Goal: Transaction & Acquisition: Purchase product/service

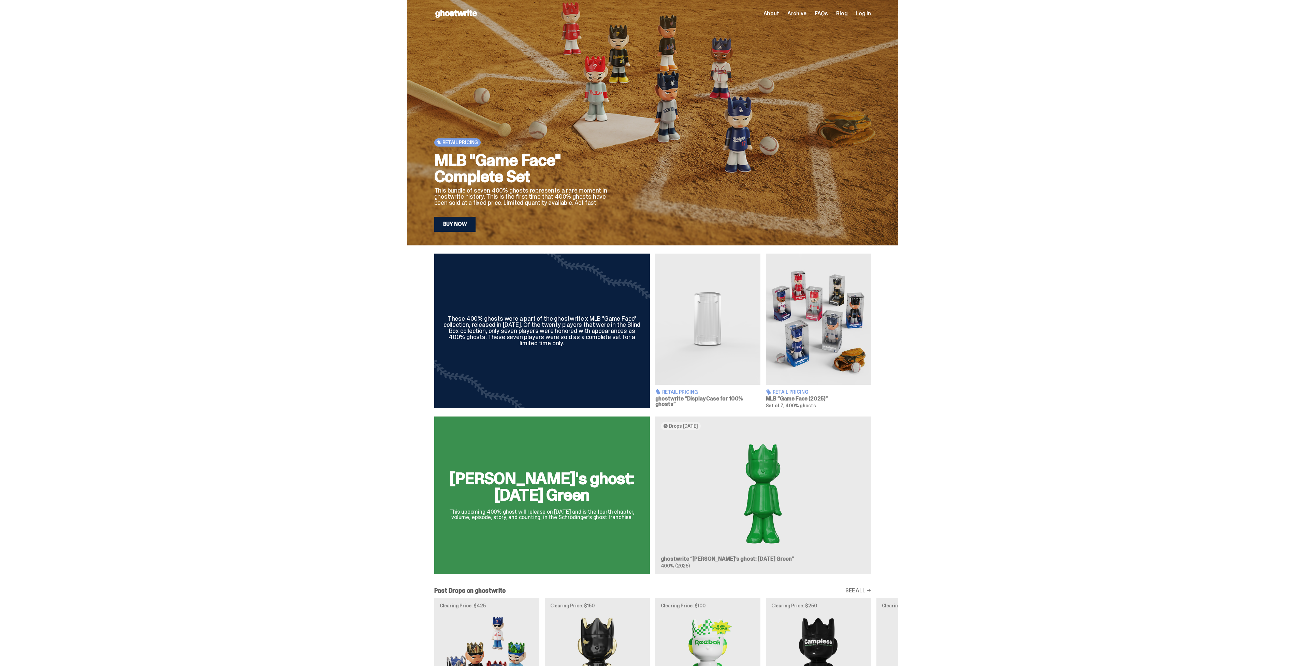
click at [847, 340] on img at bounding box center [818, 319] width 105 height 131
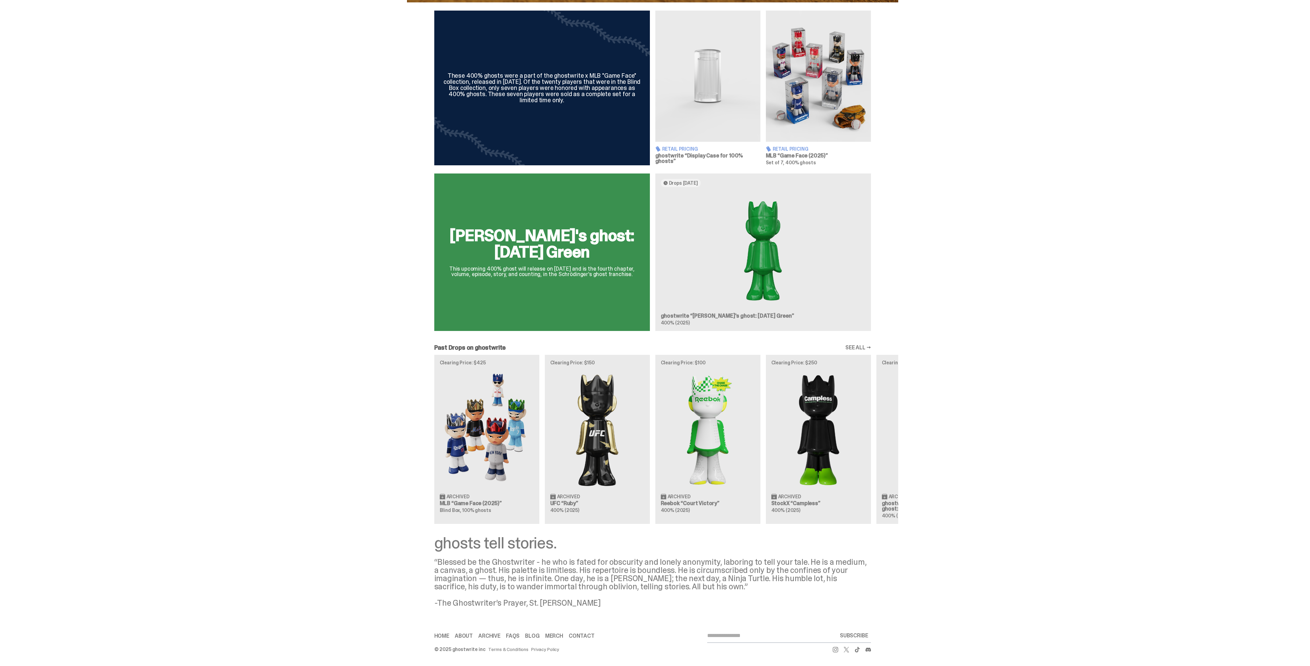
scroll to position [307, 0]
click at [456, 413] on img at bounding box center [487, 430] width 94 height 118
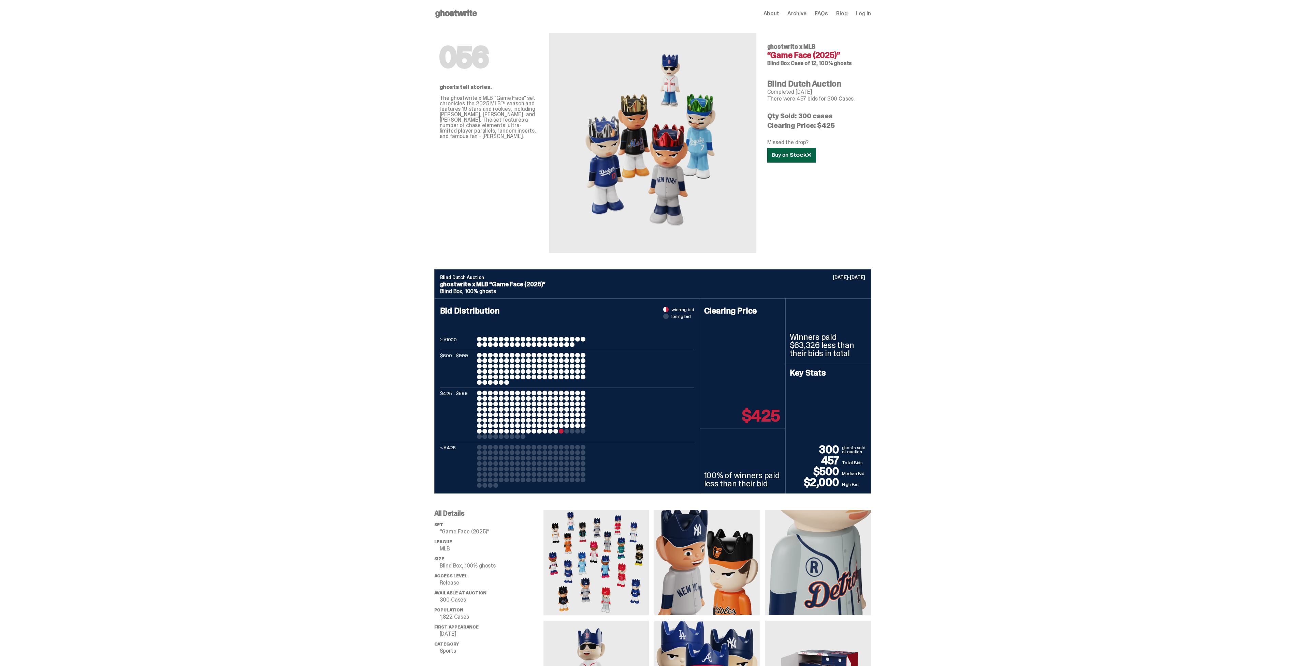
drag, startPoint x: 797, startPoint y: 168, endPoint x: 804, endPoint y: 173, distance: 8.9
click at [797, 163] on link at bounding box center [791, 155] width 49 height 15
click at [438, 14] on use at bounding box center [456, 14] width 42 height 8
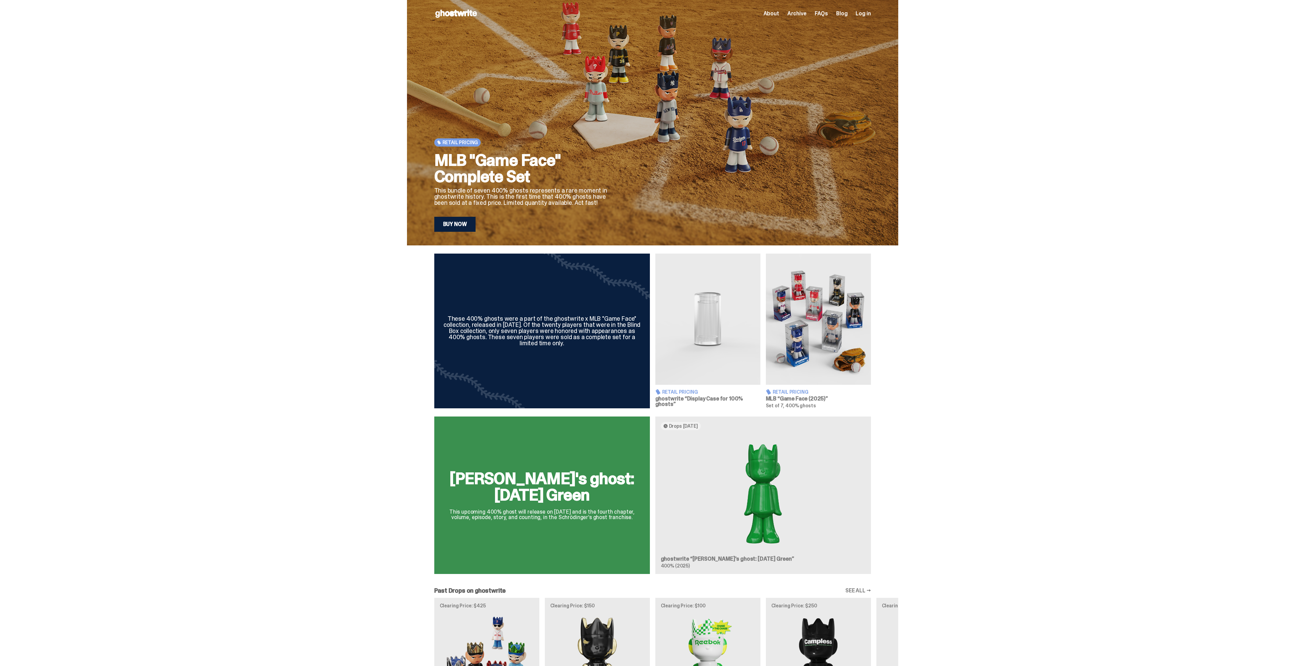
click at [819, 329] on img at bounding box center [818, 319] width 105 height 131
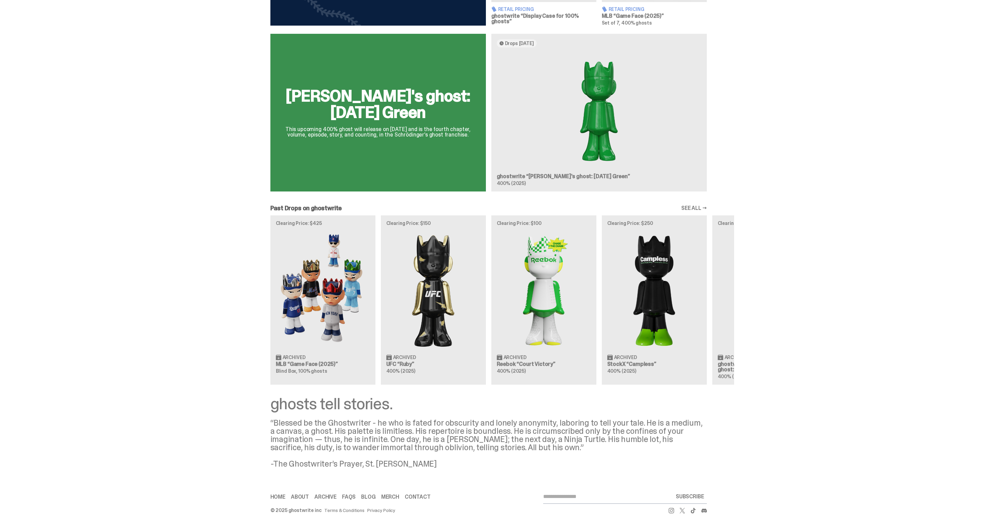
scroll to position [442, 0]
click at [299, 302] on img at bounding box center [323, 290] width 94 height 118
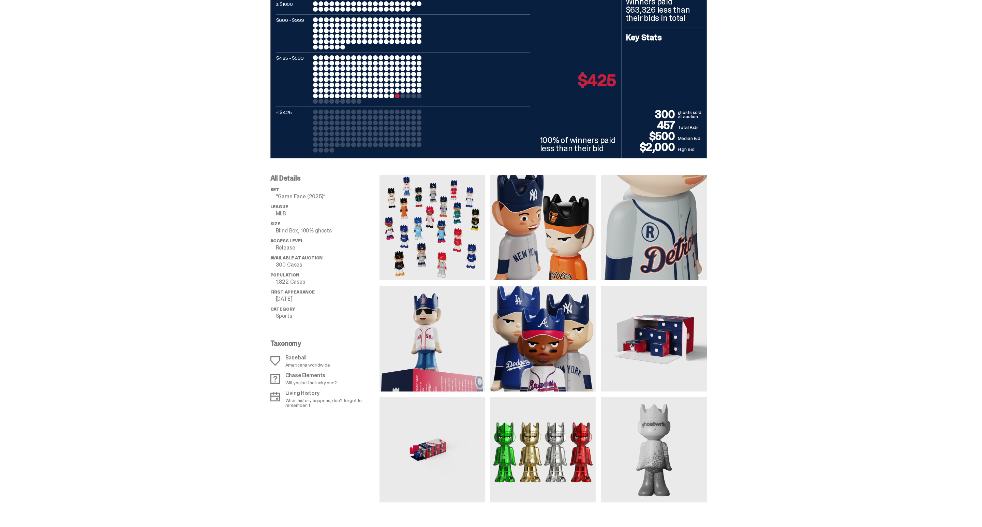
scroll to position [335, 0]
